Goal: Use online tool/utility: Utilize a website feature to perform a specific function

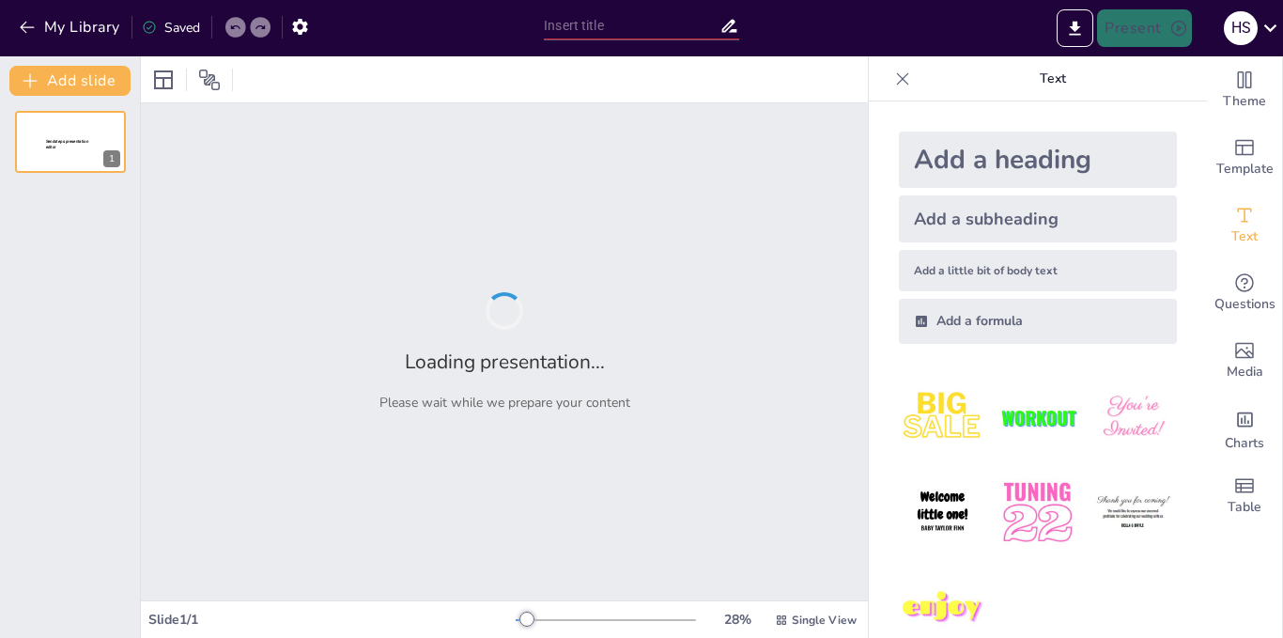
type input "Imported [PERSON_NAME].pptx"
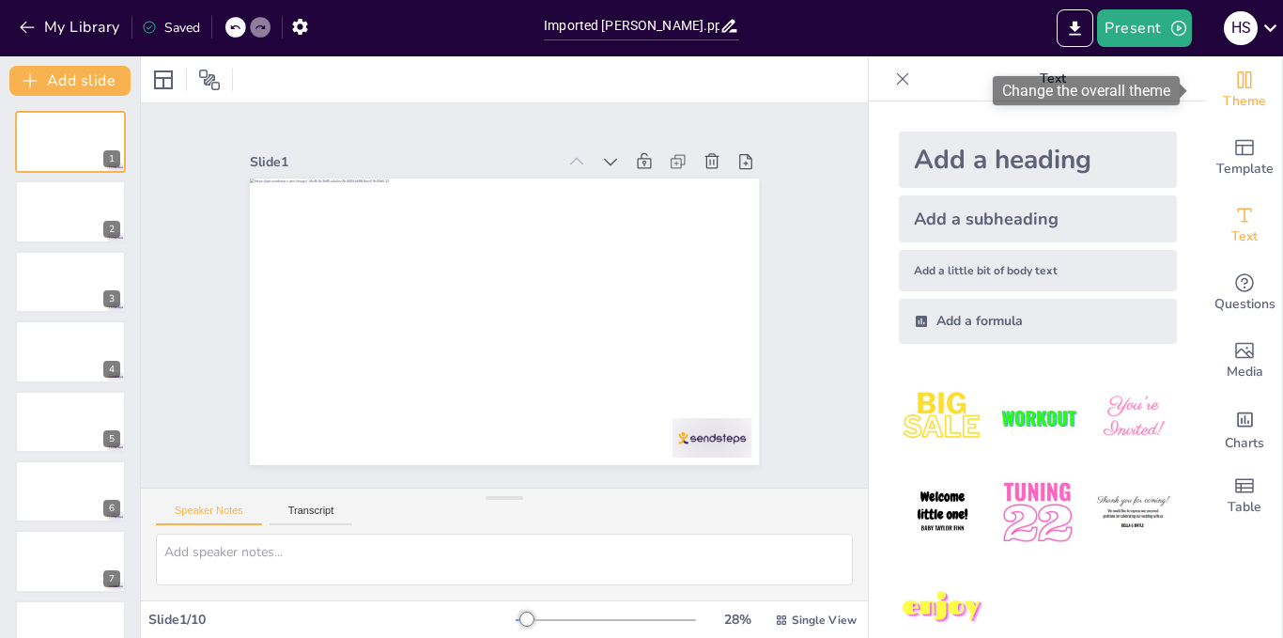
click at [1240, 85] on icon "Change the overall theme" at bounding box center [1244, 80] width 23 height 23
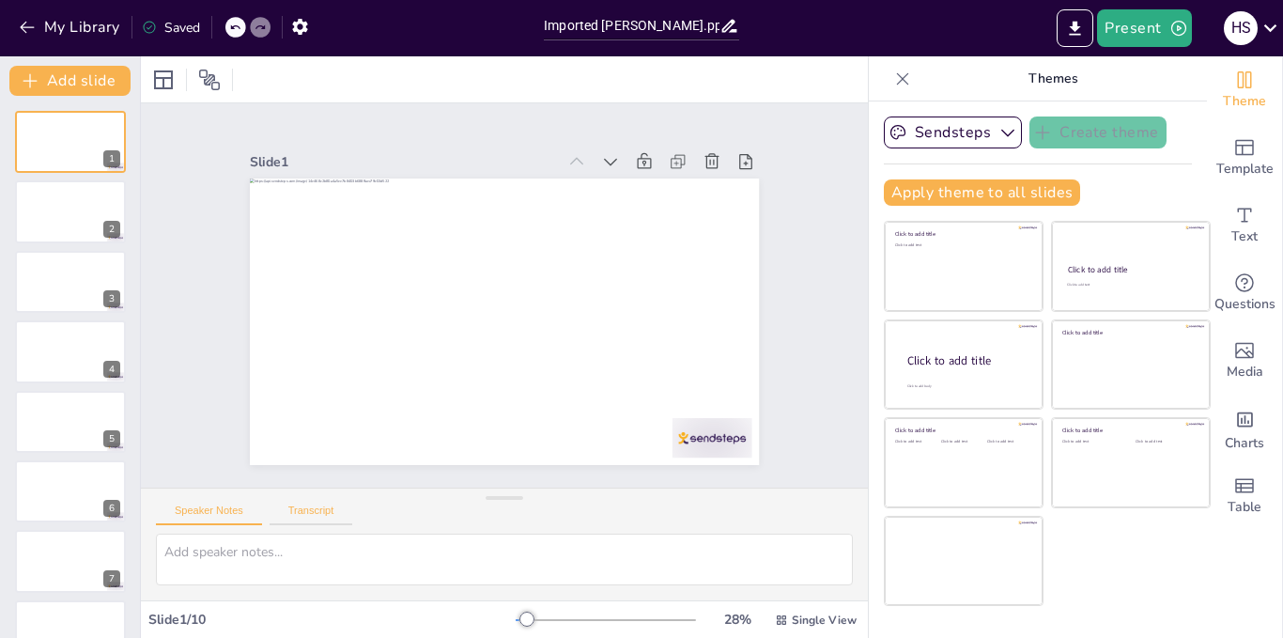
click at [317, 517] on button "Transcript" at bounding box center [312, 514] width 84 height 21
click at [226, 517] on button "Speaker Notes" at bounding box center [209, 514] width 106 height 21
click at [998, 136] on icon "button" at bounding box center [1007, 132] width 19 height 19
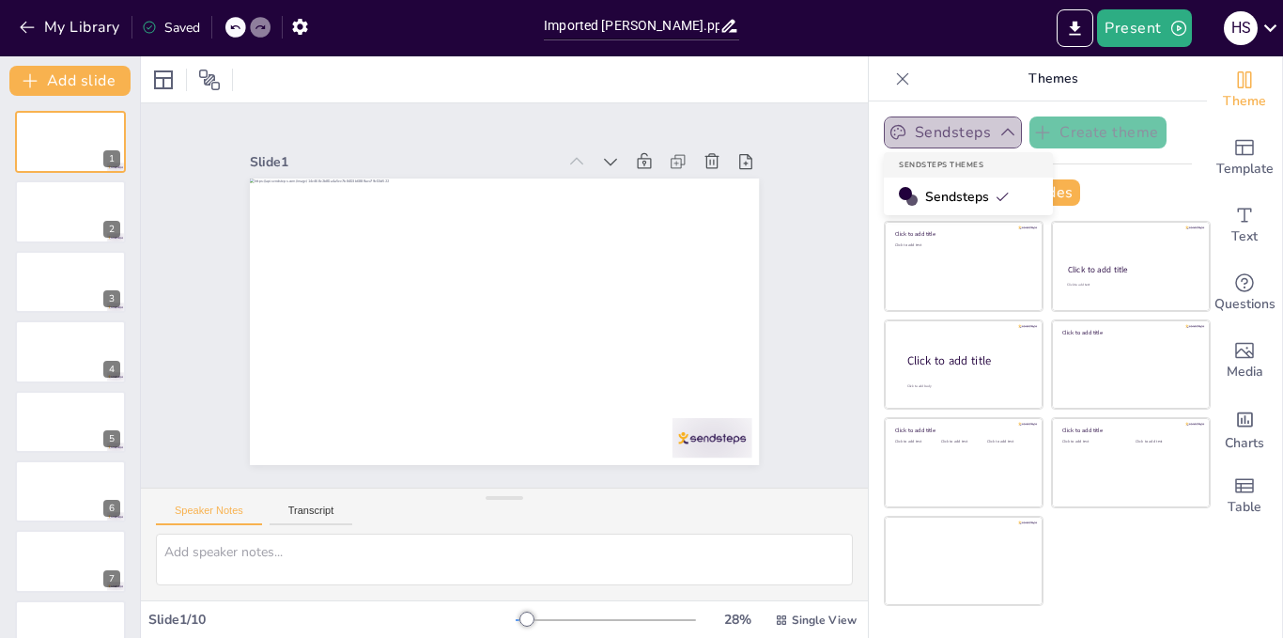
click at [998, 136] on icon "button" at bounding box center [1007, 132] width 19 height 19
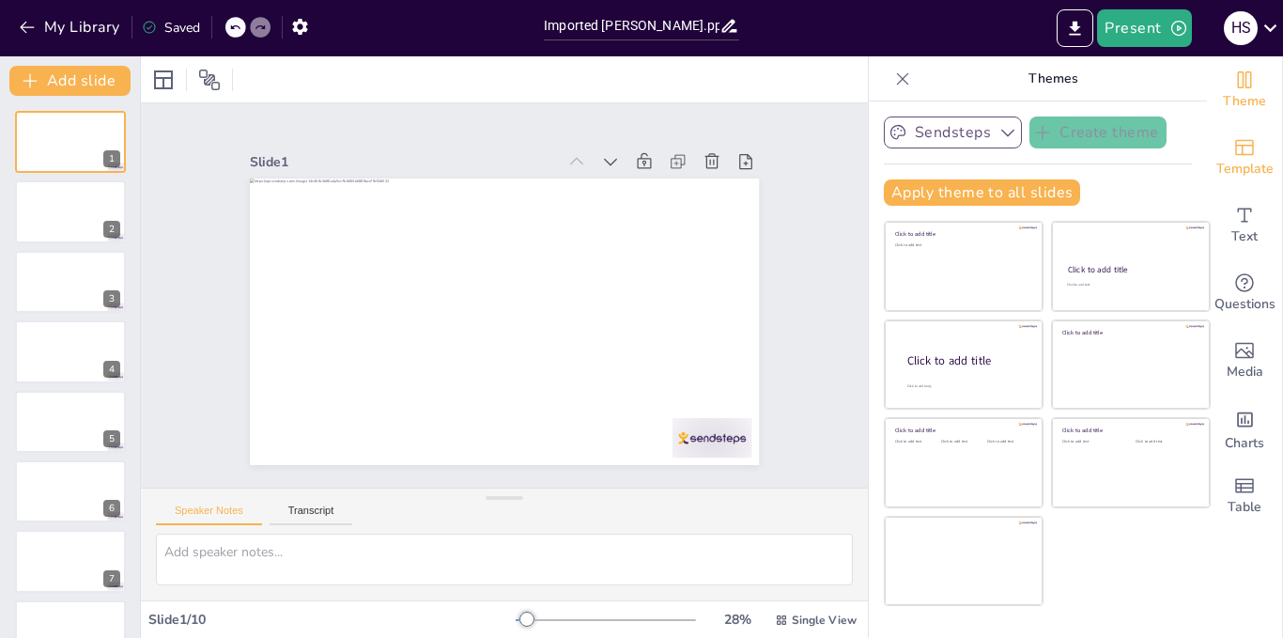
click at [1237, 160] on span "Template" at bounding box center [1244, 169] width 57 height 21
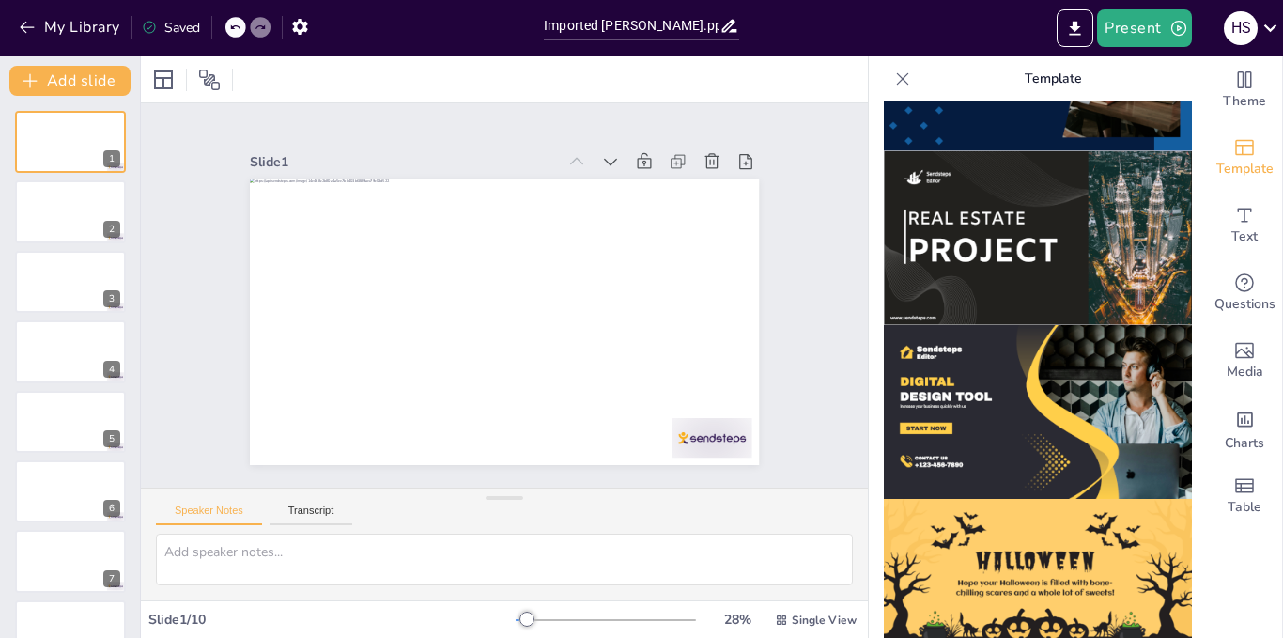
scroll to position [1474, 0]
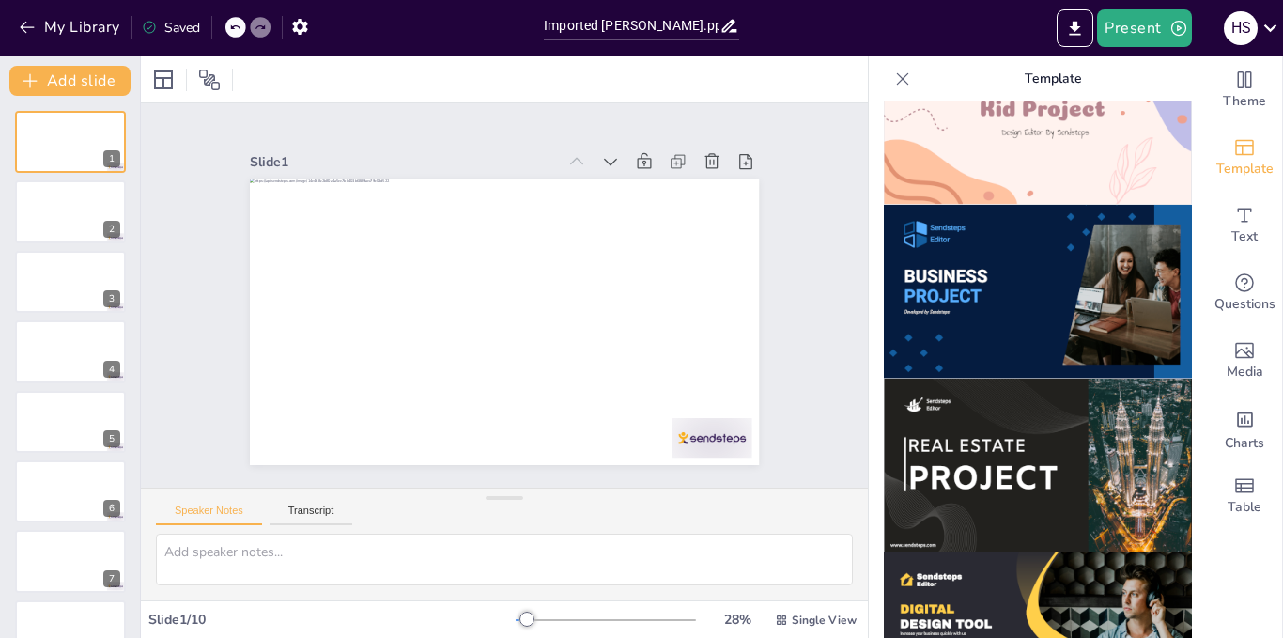
click at [1043, 379] on img at bounding box center [1038, 466] width 308 height 174
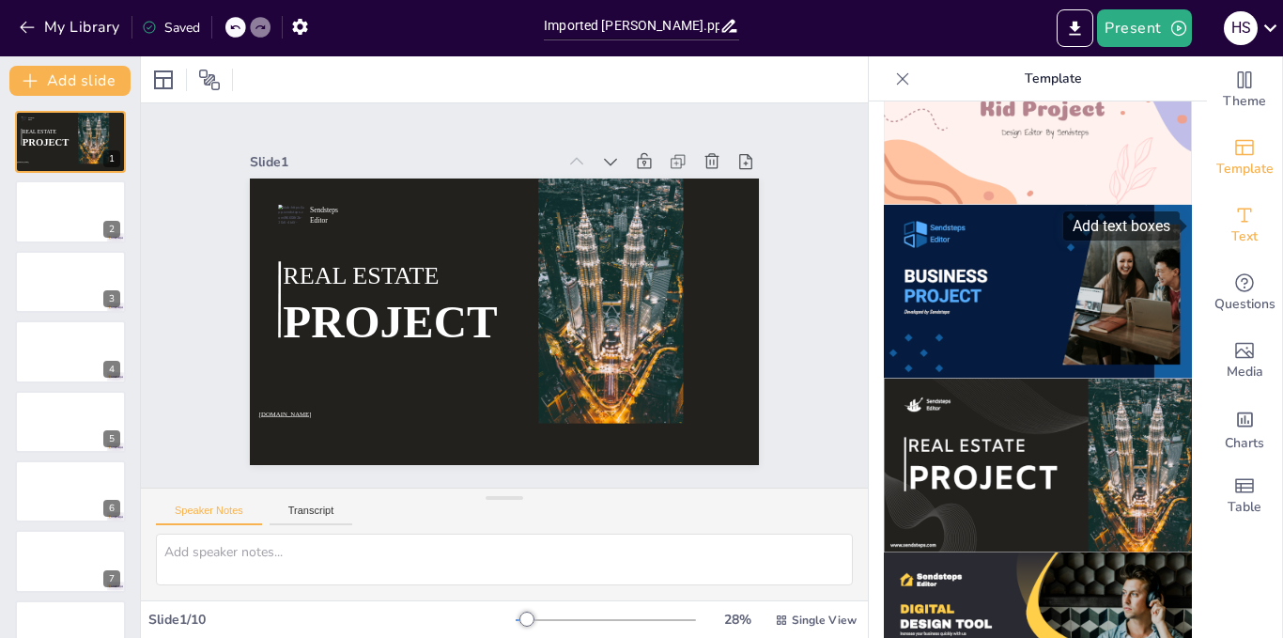
click at [1093, 236] on div "Add text boxes" at bounding box center [1121, 225] width 116 height 29
click at [1027, 240] on img at bounding box center [1038, 292] width 308 height 174
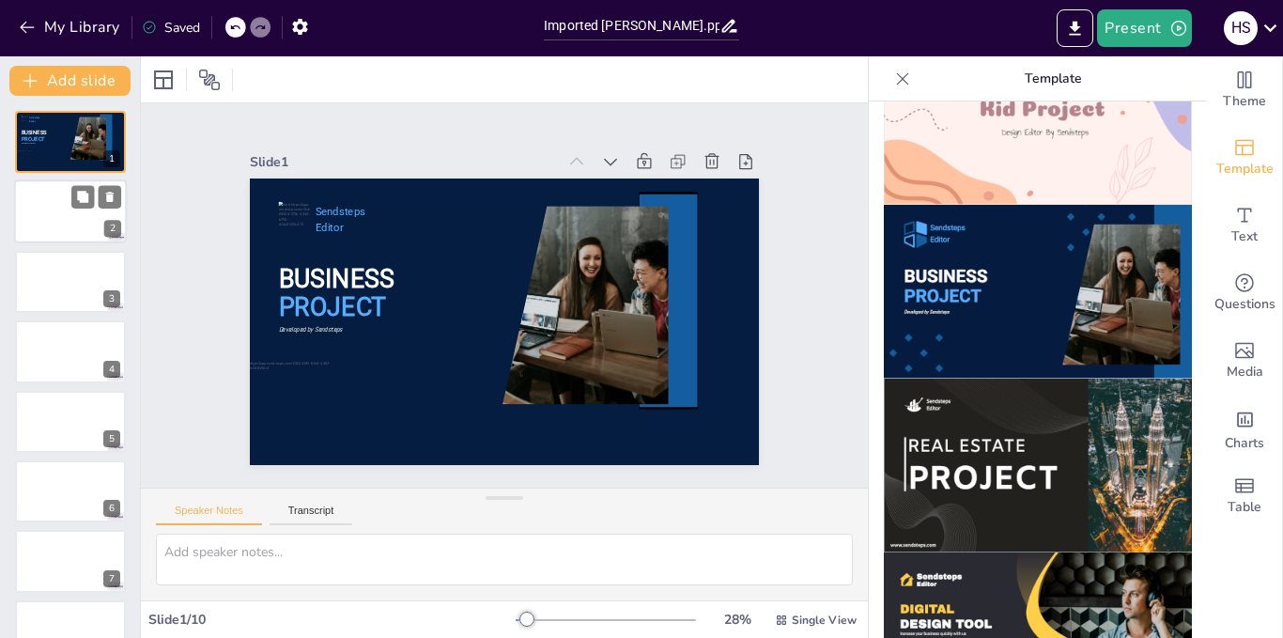
click at [55, 221] on div at bounding box center [70, 212] width 113 height 64
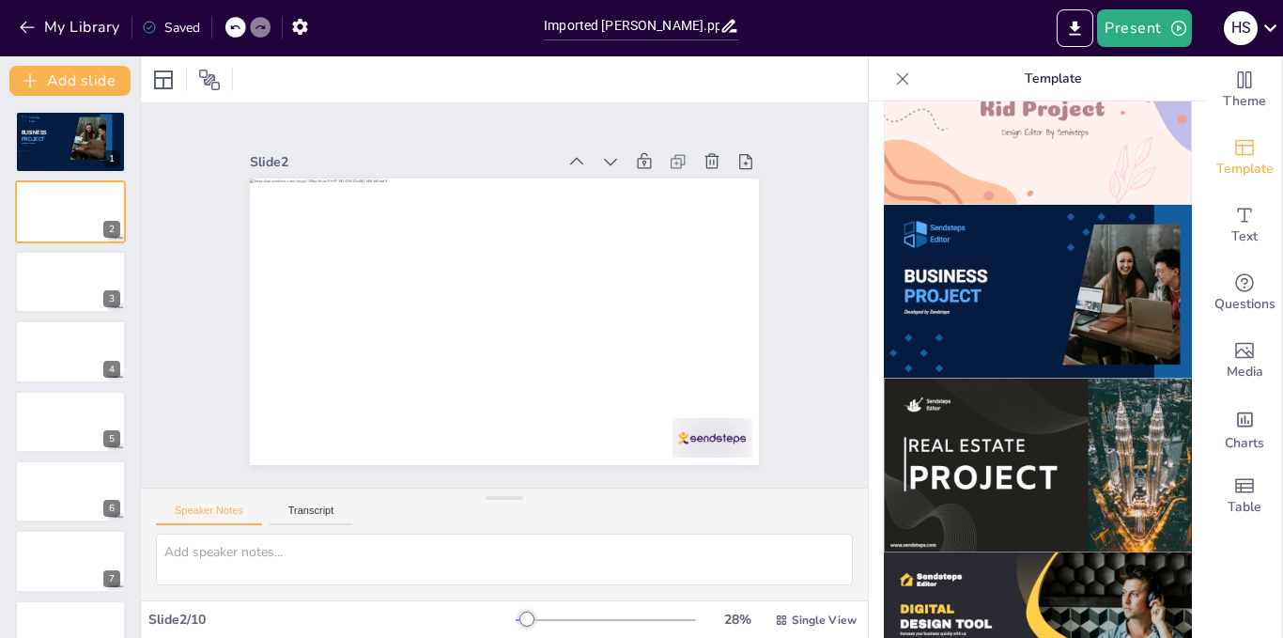
click at [1042, 231] on img at bounding box center [1038, 292] width 308 height 174
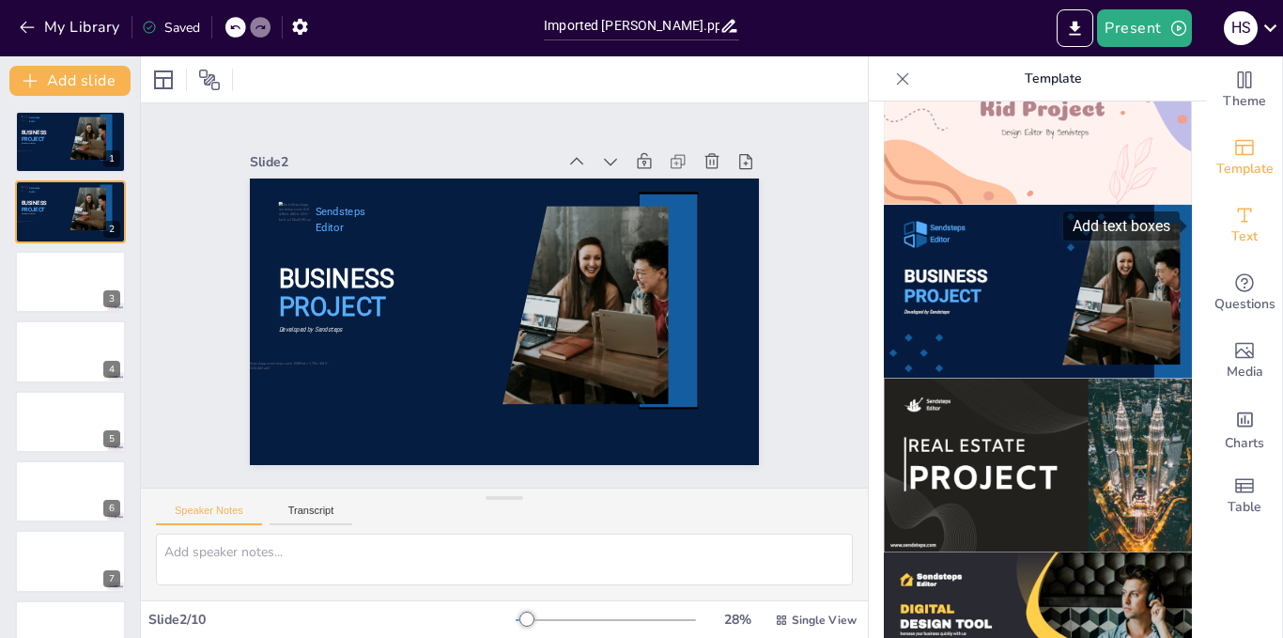
click at [1233, 216] on icon "Add text boxes" at bounding box center [1244, 215] width 23 height 23
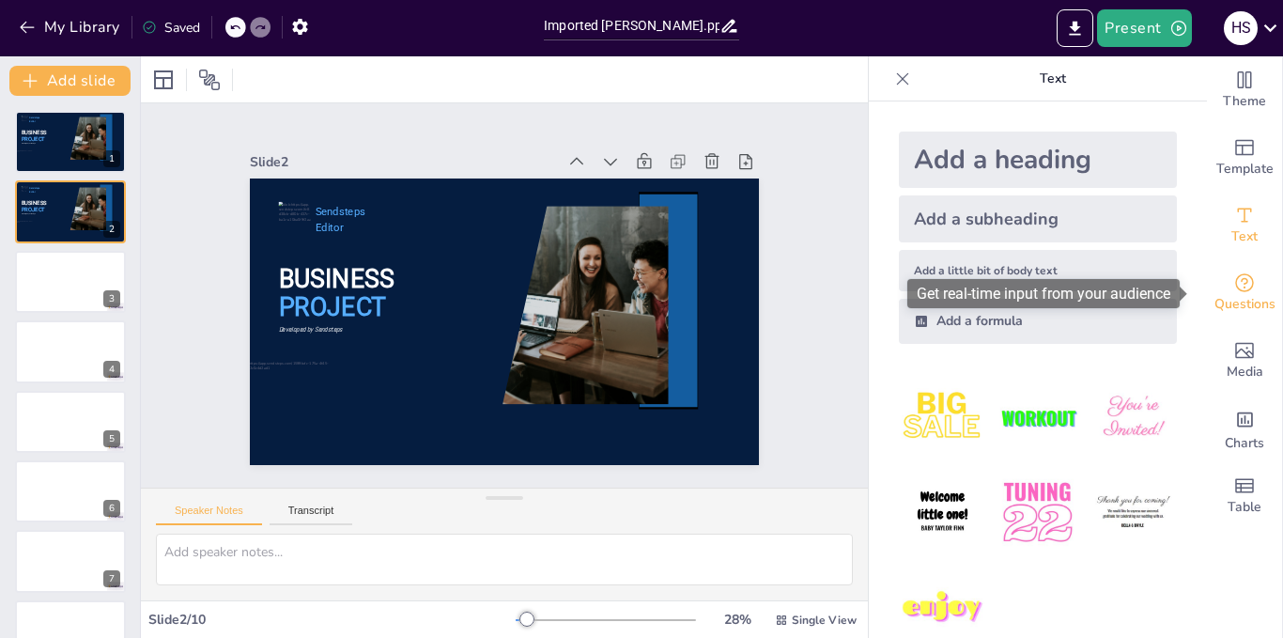
click at [1233, 286] on icon "Get real-time input from your audience" at bounding box center [1244, 282] width 23 height 23
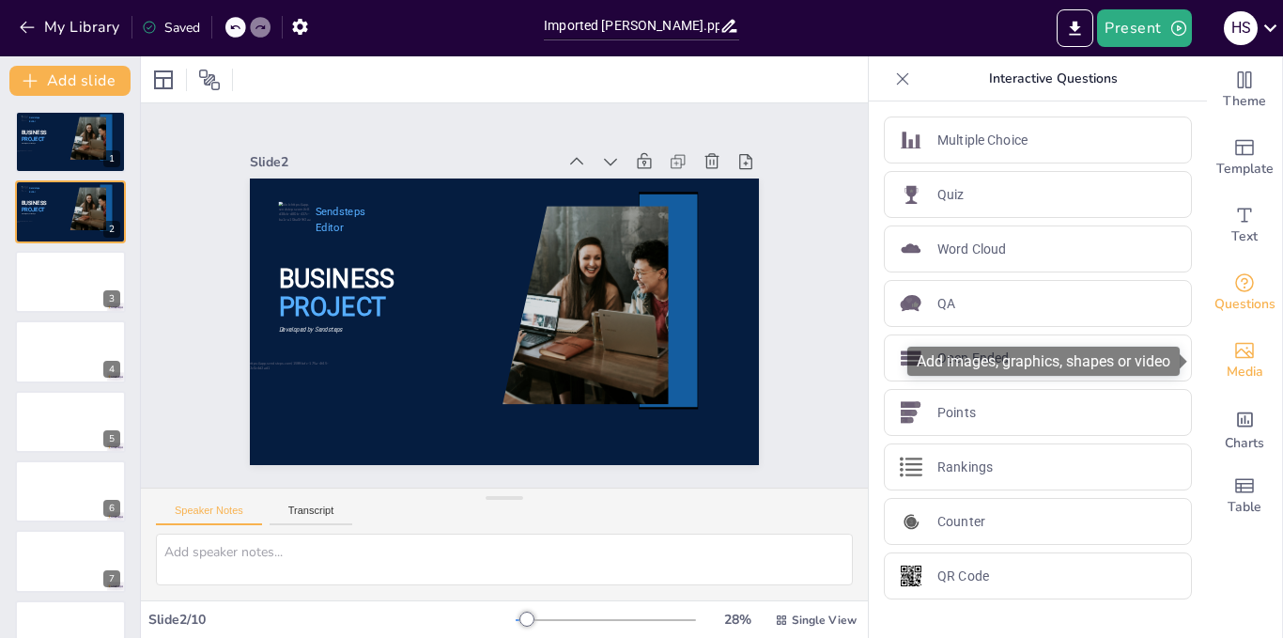
click at [1235, 352] on icon "Add images, graphics, shapes or video" at bounding box center [1244, 350] width 23 height 23
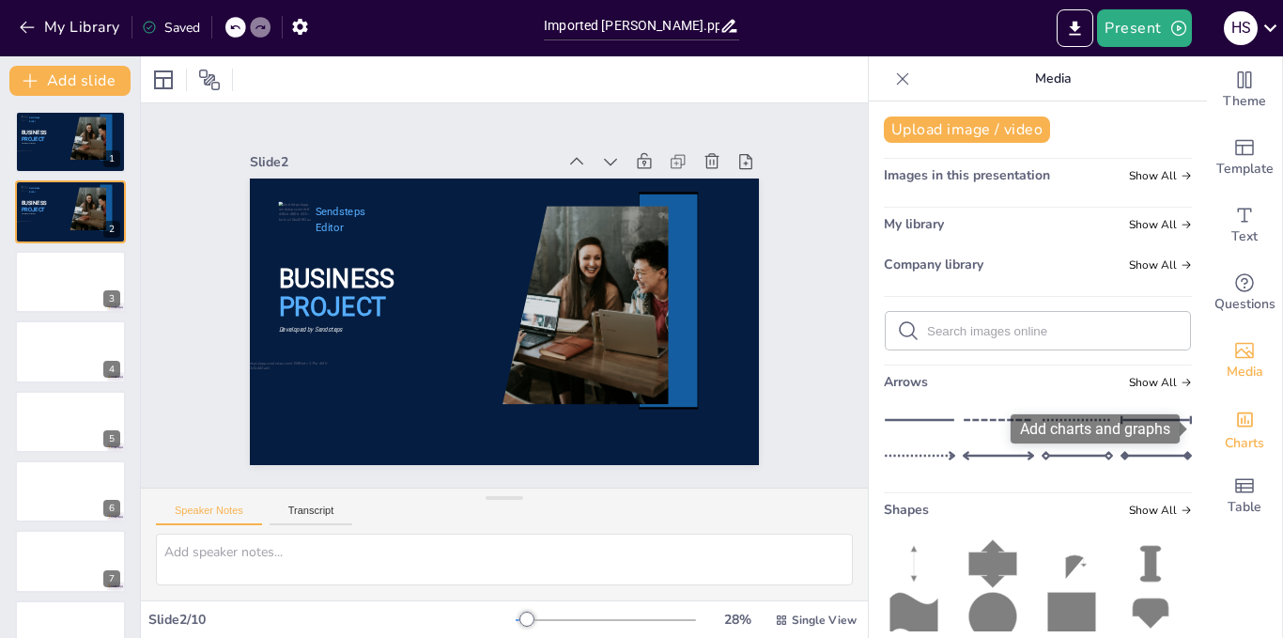
click at [1244, 417] on div "Charts" at bounding box center [1244, 428] width 75 height 68
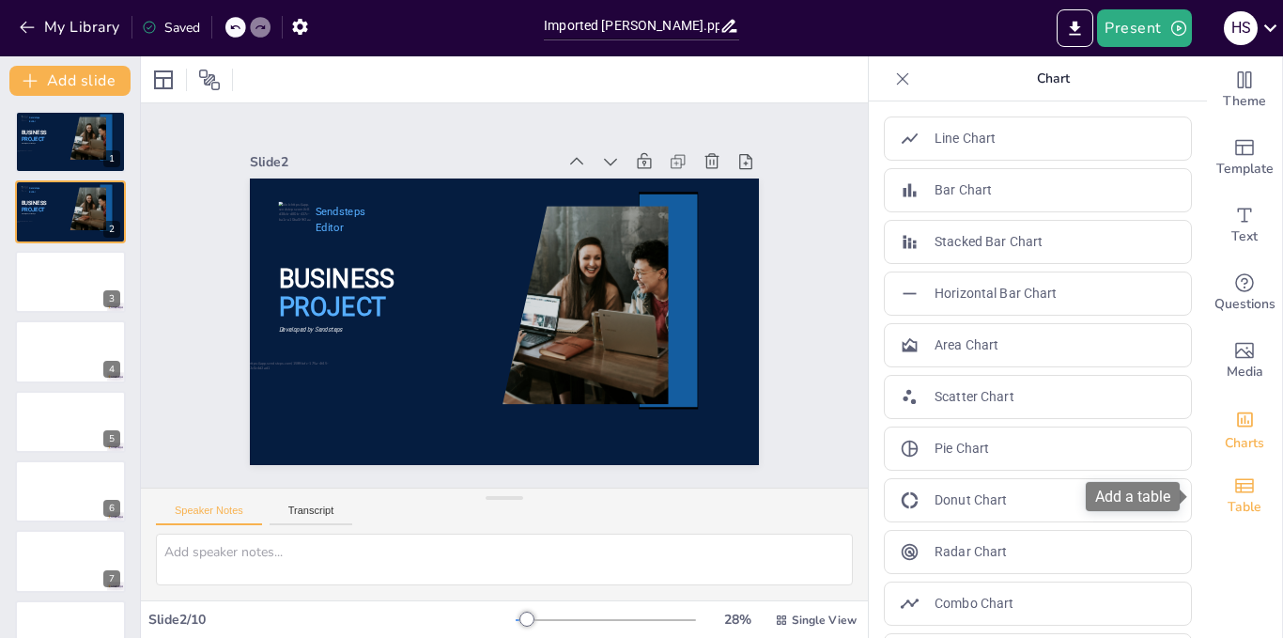
click at [1241, 481] on icon "Add a table" at bounding box center [1244, 485] width 23 height 23
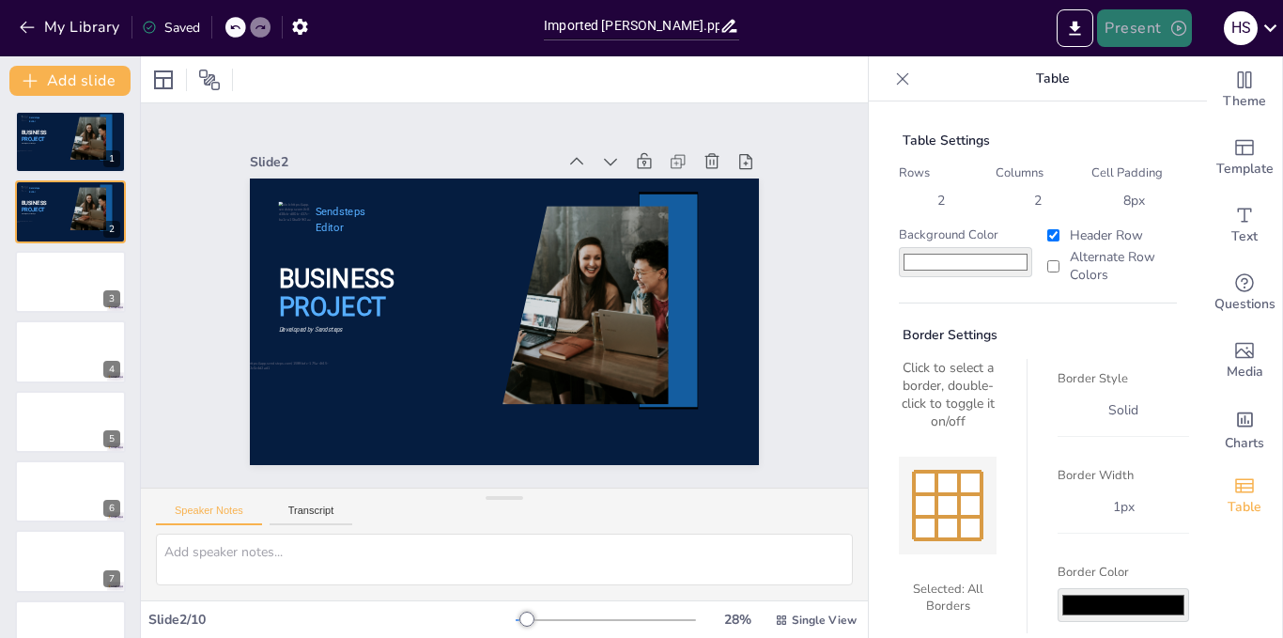
click at [1163, 31] on button "Present" at bounding box center [1144, 28] width 94 height 38
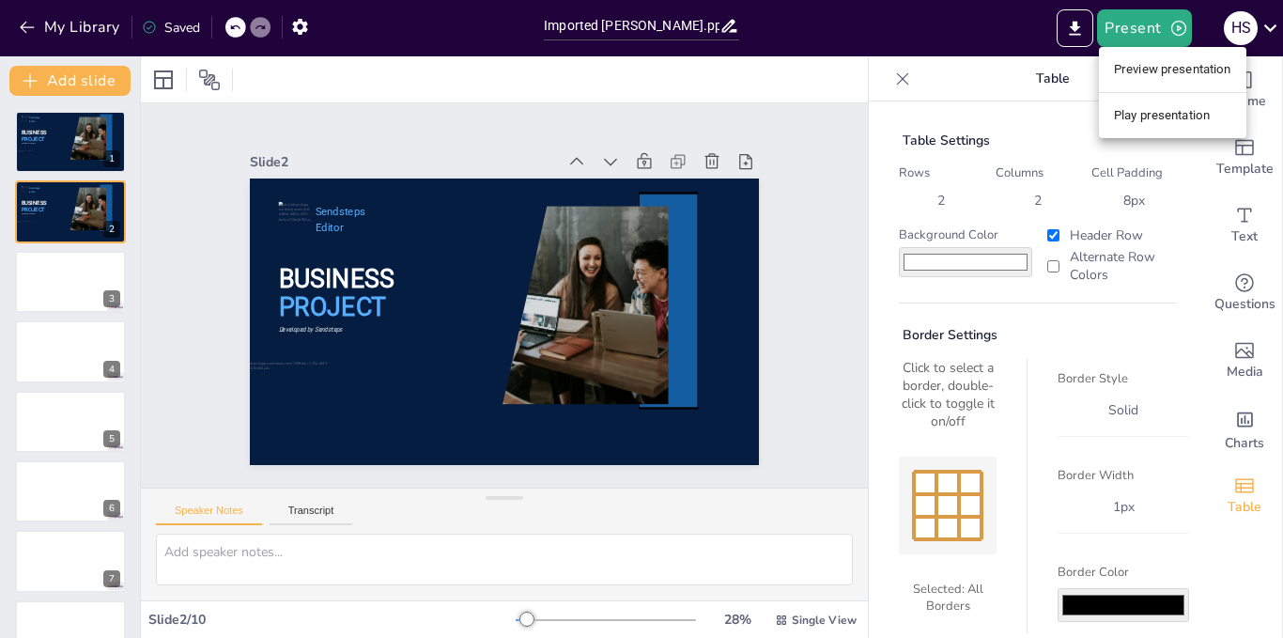
click at [1163, 70] on li "Preview presentation" at bounding box center [1172, 69] width 147 height 30
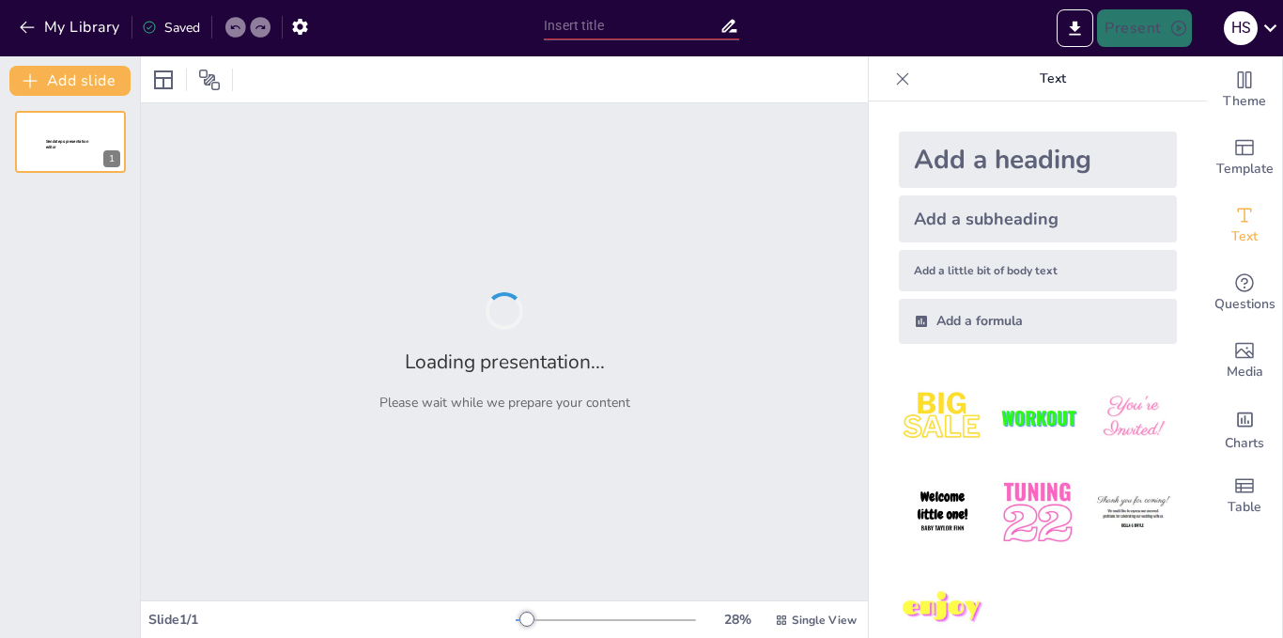
type input "Imported [PERSON_NAME].pptx"
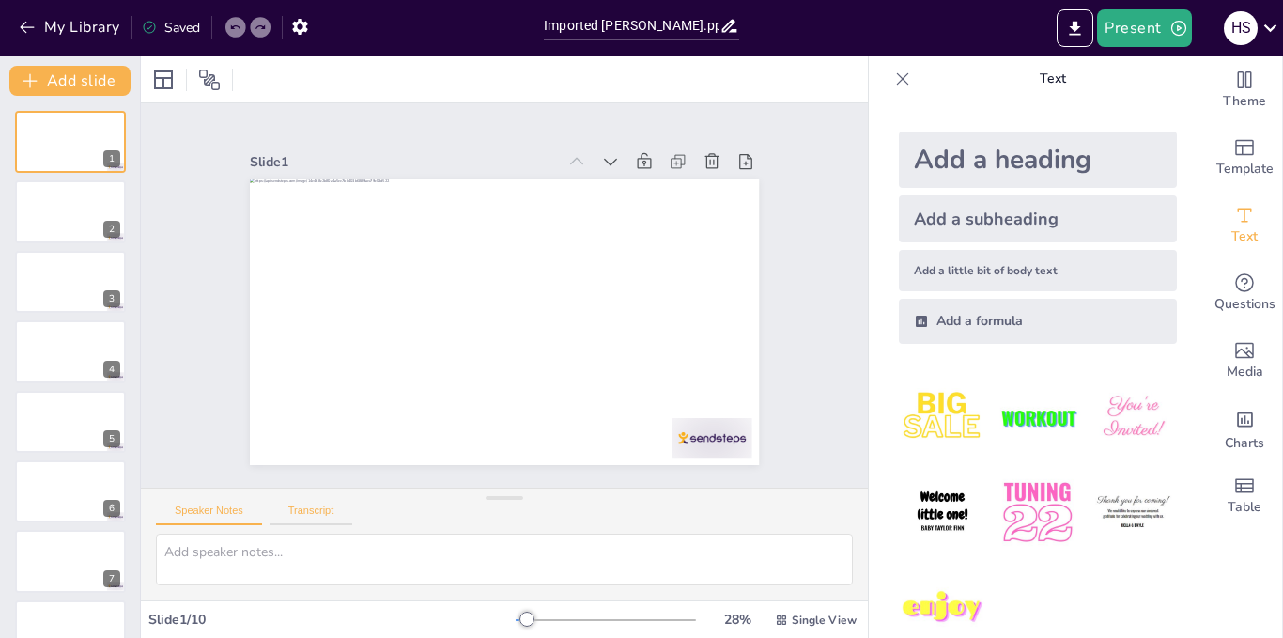
click at [313, 509] on button "Transcript" at bounding box center [312, 514] width 84 height 21
